Goal: Task Accomplishment & Management: Manage account settings

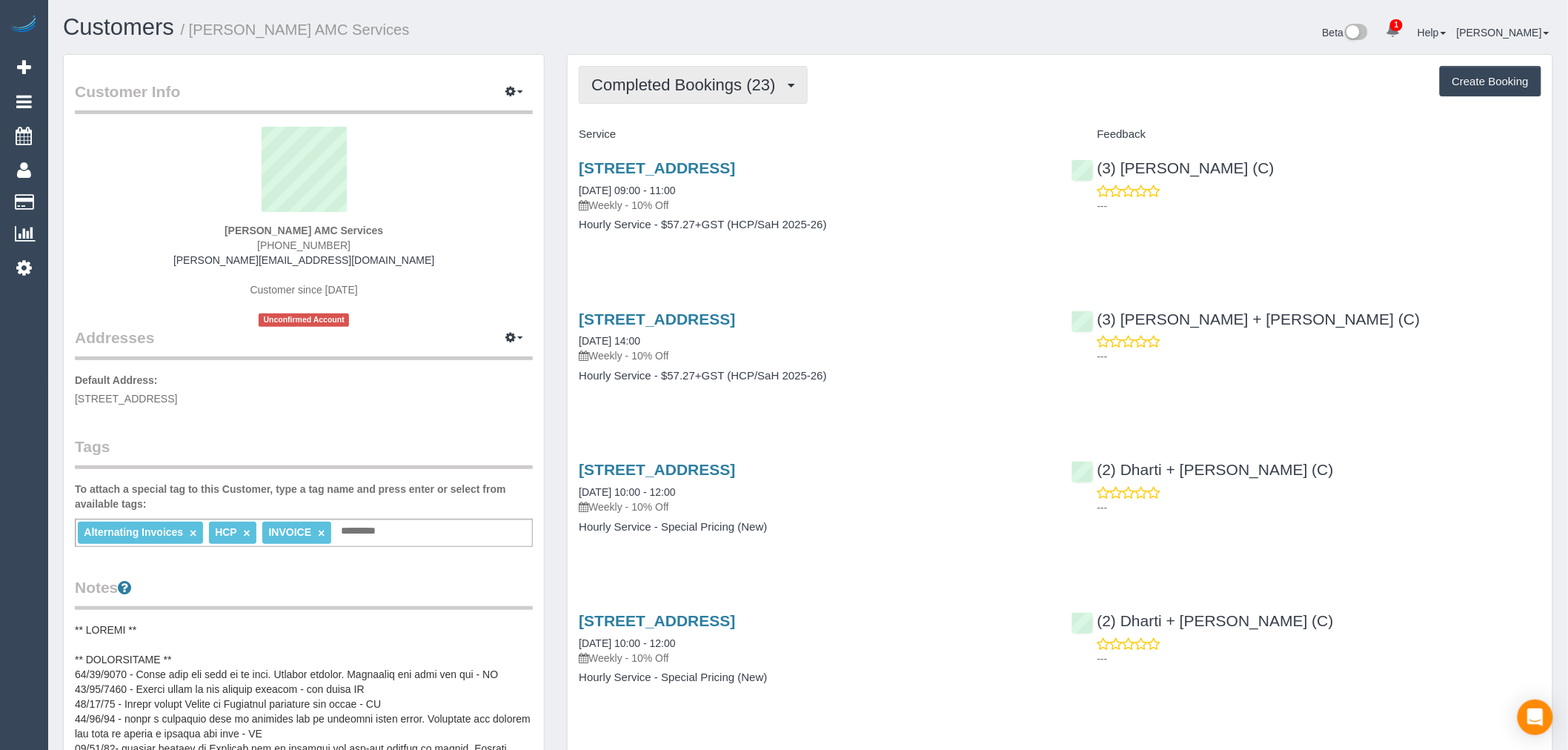
click at [746, 80] on span "Completed Bookings (23)" at bounding box center [686, 85] width 191 height 18
drag, startPoint x: 408, startPoint y: 37, endPoint x: 194, endPoint y: 33, distance: 214.0
click at [194, 33] on h1 "Customers / [PERSON_NAME] AMC Services" at bounding box center [430, 27] width 734 height 25
copy small "[PERSON_NAME] AMC Services"
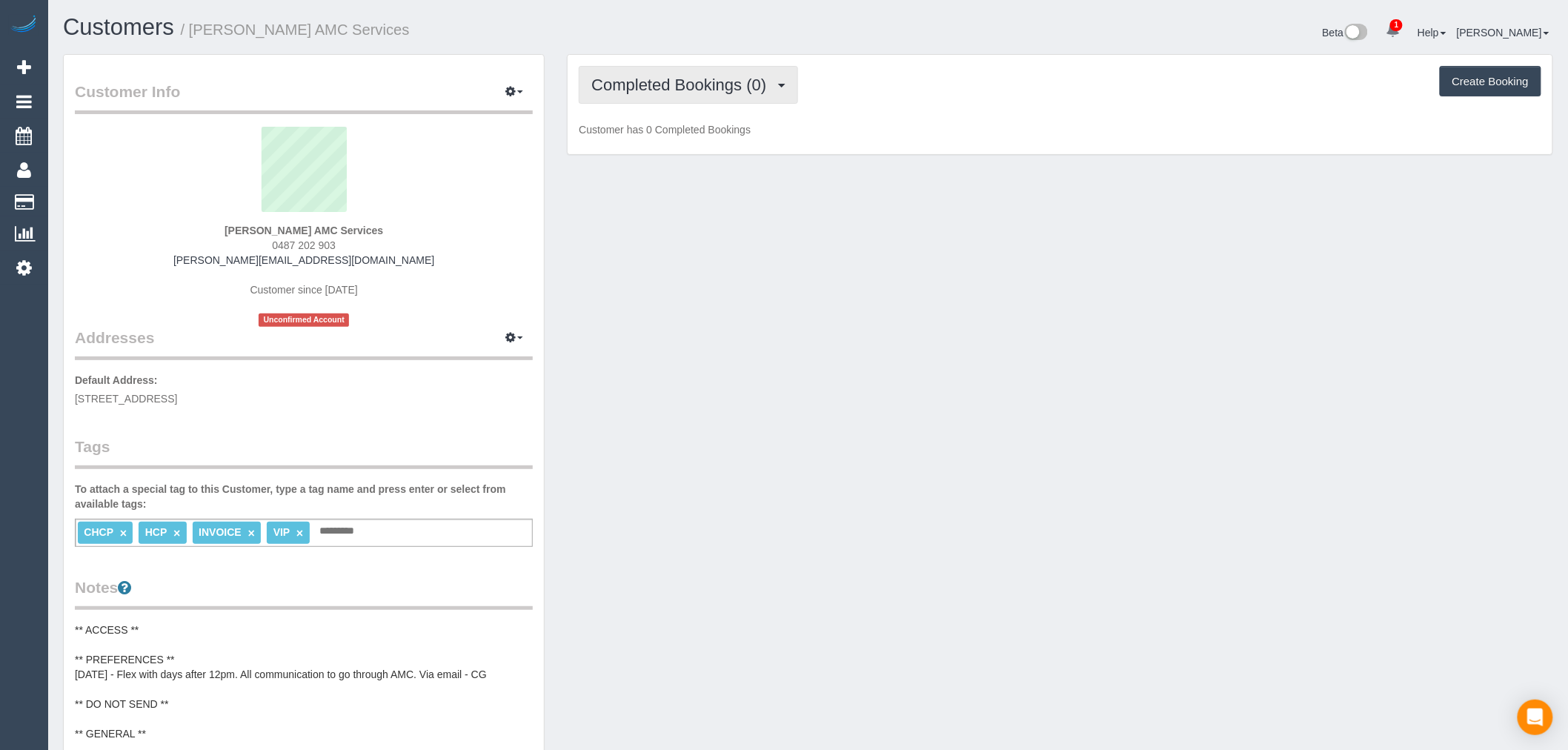
click at [721, 86] on span "Completed Bookings (0)" at bounding box center [683, 85] width 183 height 18
drag, startPoint x: 449, startPoint y: 36, endPoint x: 195, endPoint y: 39, distance: 254.0
click at [195, 39] on h1 "Customers / Edward Wisniewski AMC Services" at bounding box center [430, 27] width 734 height 25
copy small "Edward Wisniewski AMC Services"
click at [670, 55] on div "Completed Bookings (0) Completed Bookings (0) Upcoming Bookings (11) Cancelled …" at bounding box center [1059, 104] width 984 height 100
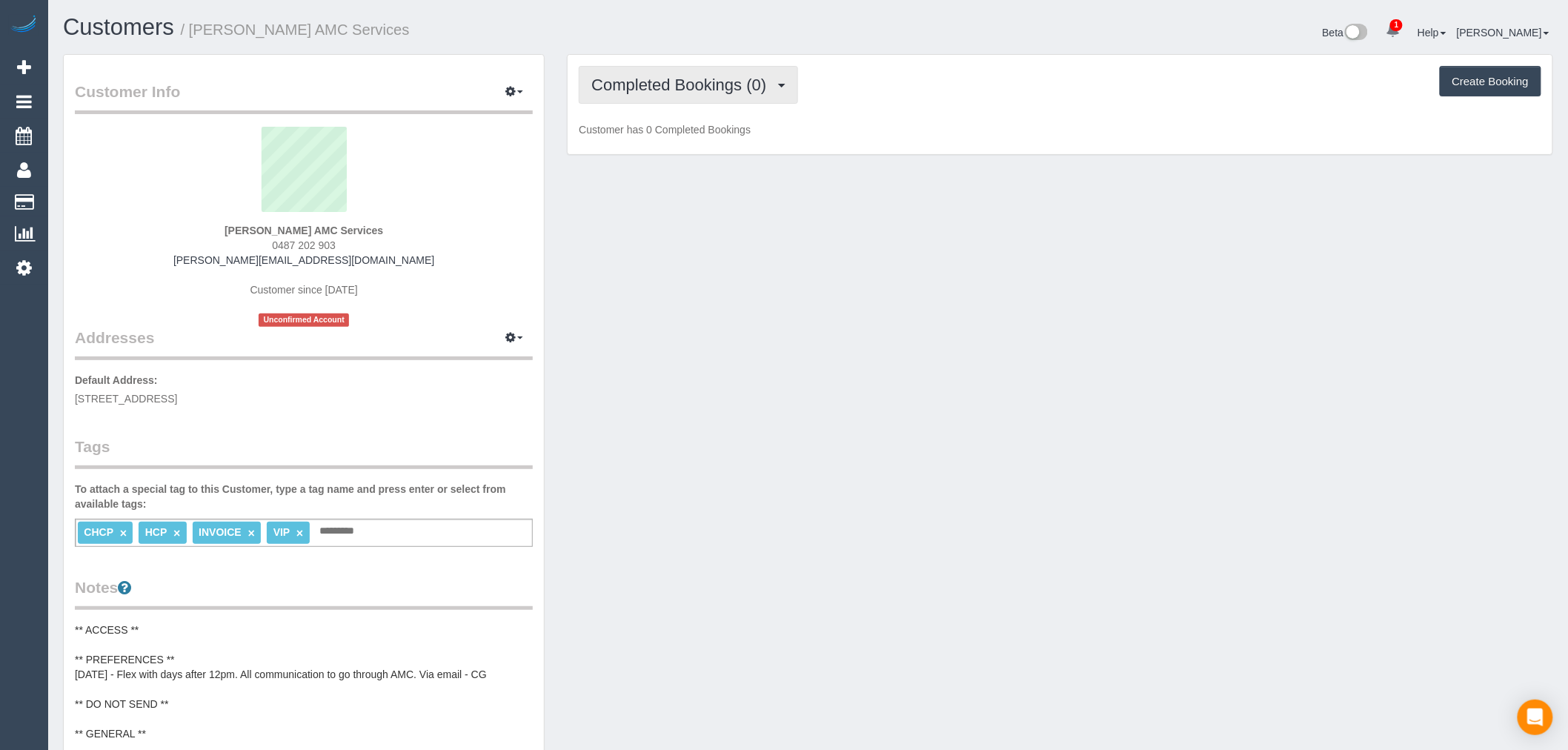
click at [693, 77] on span "Completed Bookings (0)" at bounding box center [683, 85] width 183 height 18
